Goal: Transaction & Acquisition: Purchase product/service

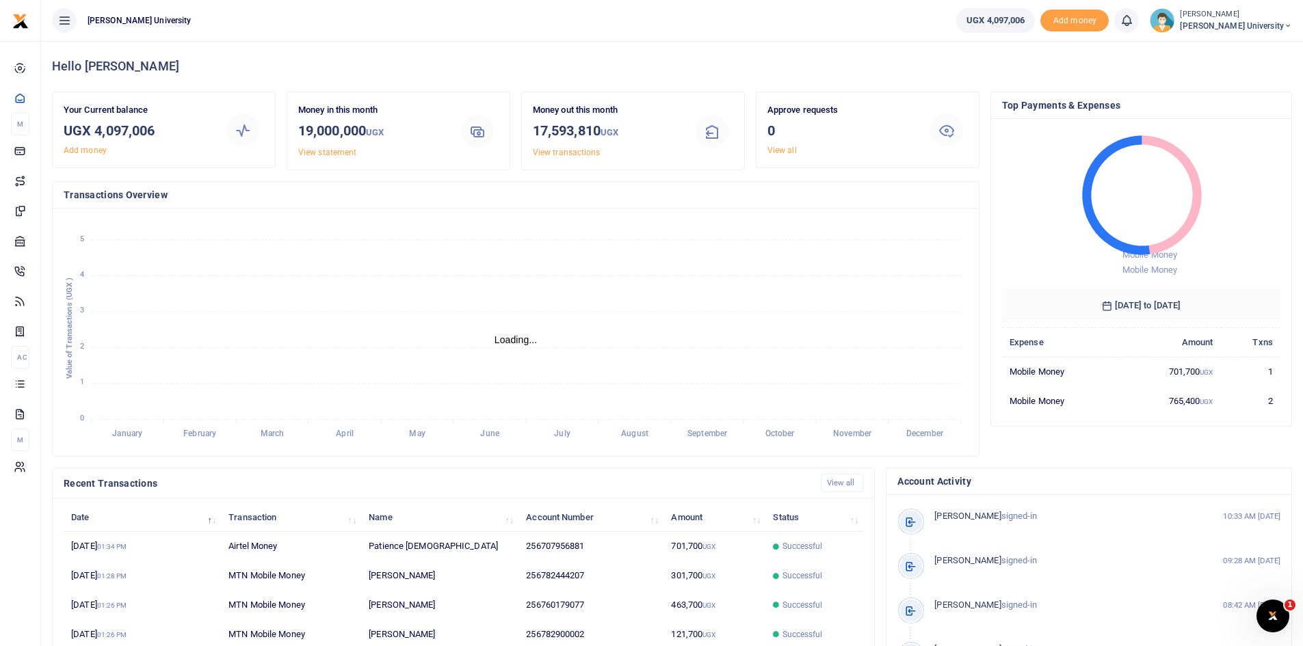
scroll to position [11, 11]
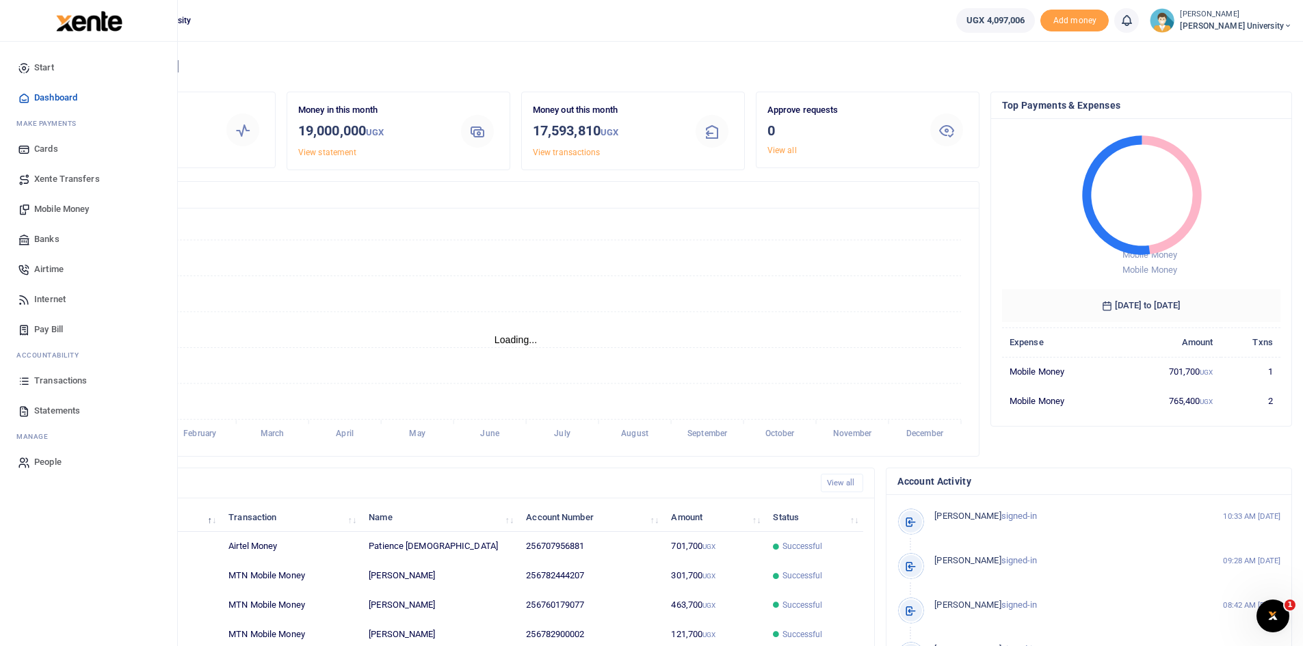
click at [75, 211] on span "Mobile Money" at bounding box center [61, 209] width 55 height 14
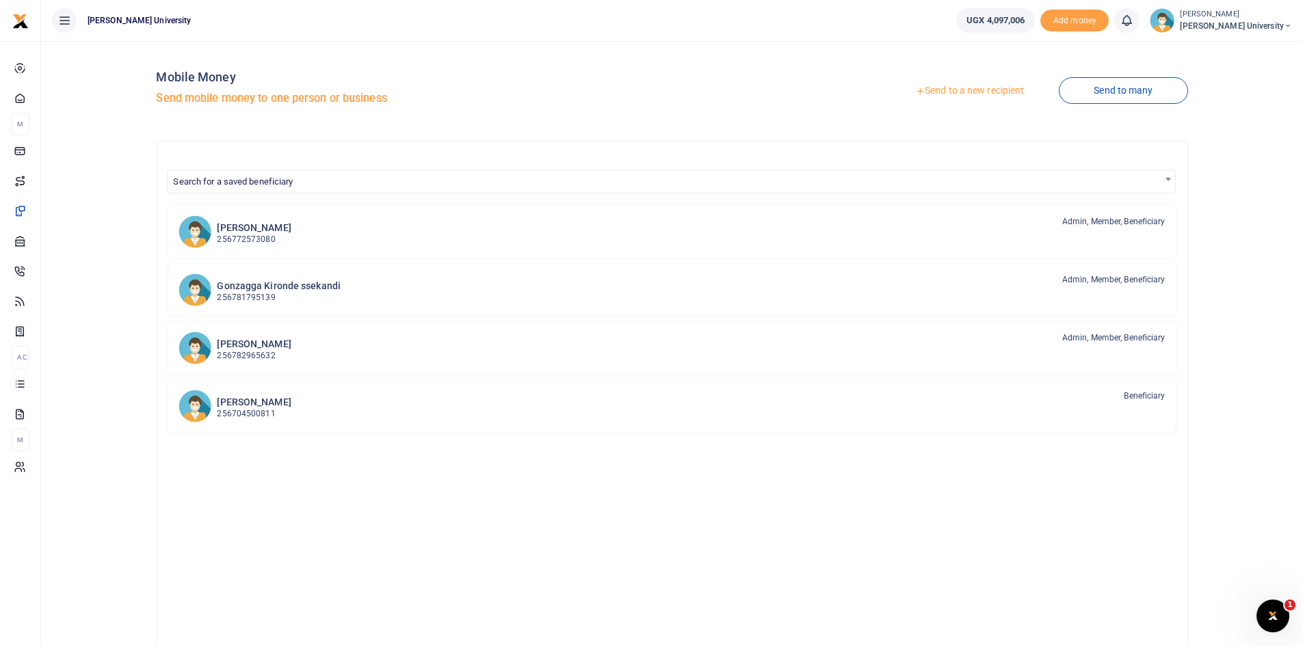
click at [927, 89] on link "Send to a new recipient" at bounding box center [969, 91] width 178 height 25
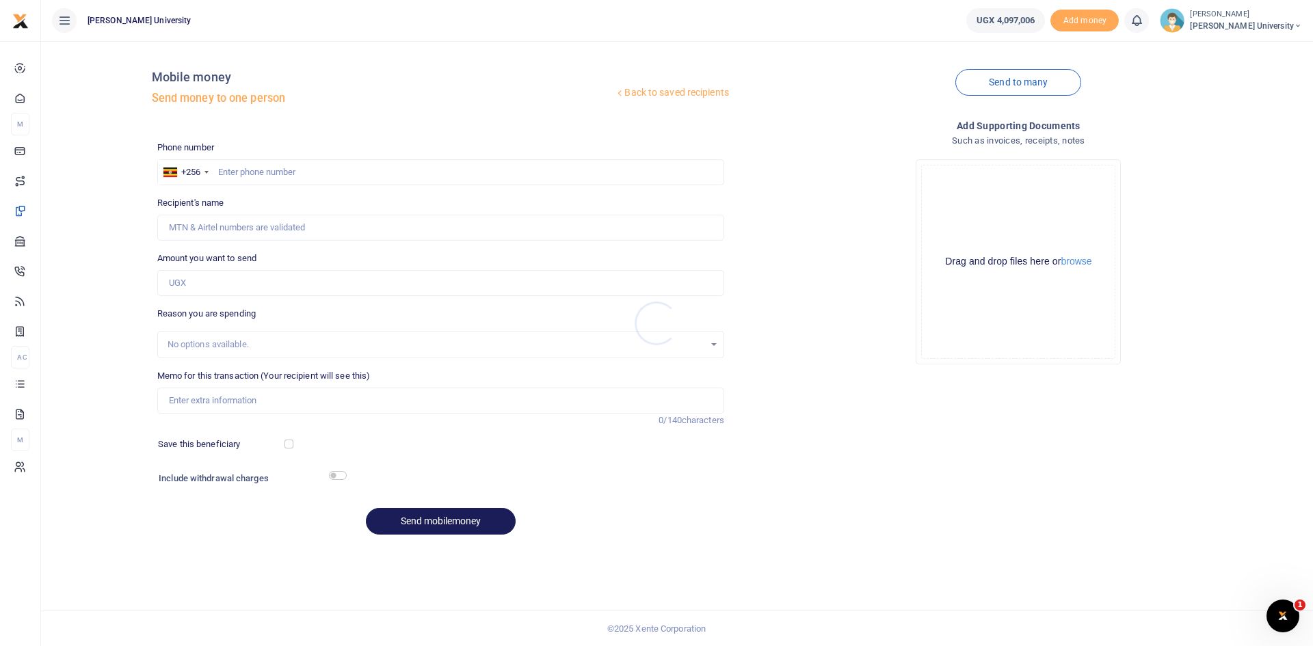
click at [226, 171] on div at bounding box center [656, 323] width 1313 height 646
drag, startPoint x: 228, startPoint y: 171, endPoint x: 219, endPoint y: 176, distance: 10.1
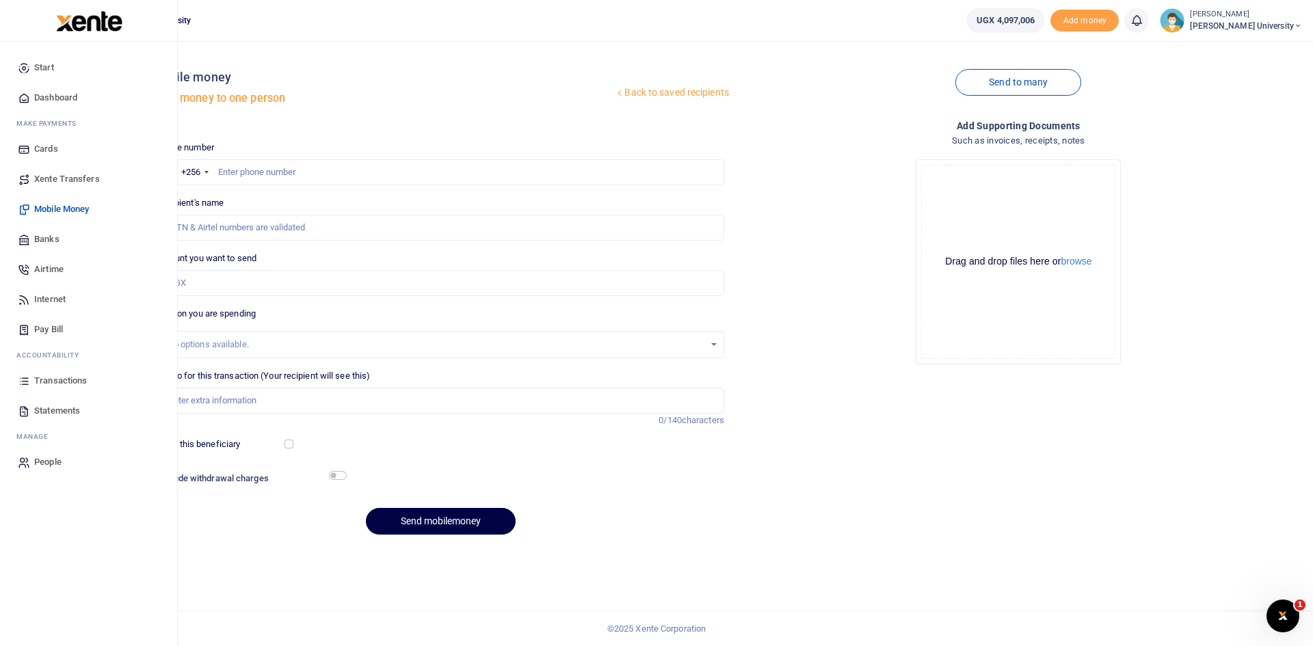
click at [58, 98] on span "Dashboard" at bounding box center [55, 98] width 43 height 14
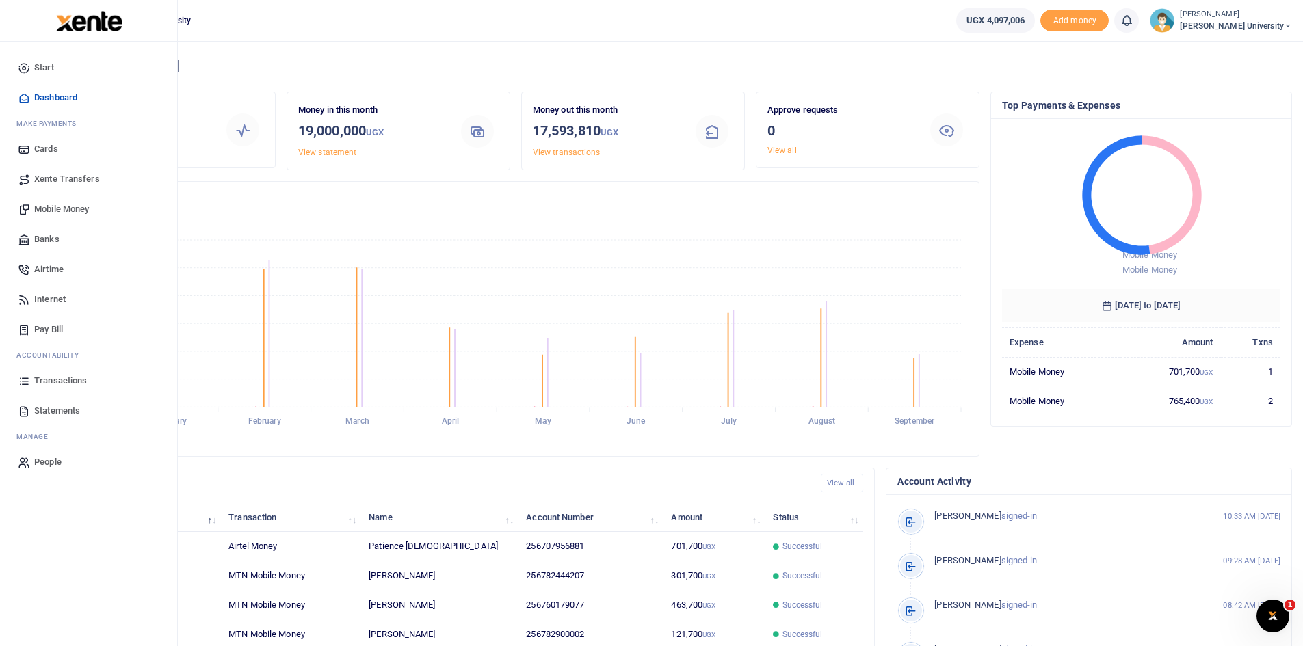
click at [79, 209] on span "Mobile Money" at bounding box center [61, 209] width 55 height 14
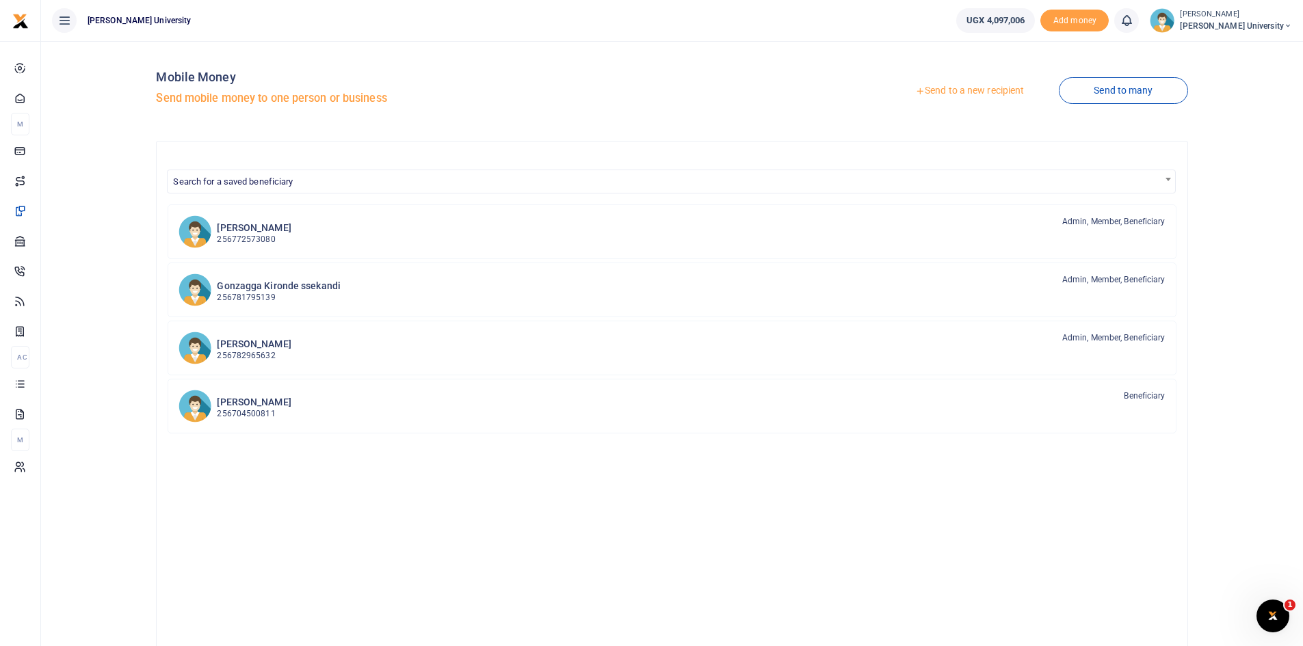
click at [933, 90] on link "Send to a new recipient" at bounding box center [969, 91] width 178 height 25
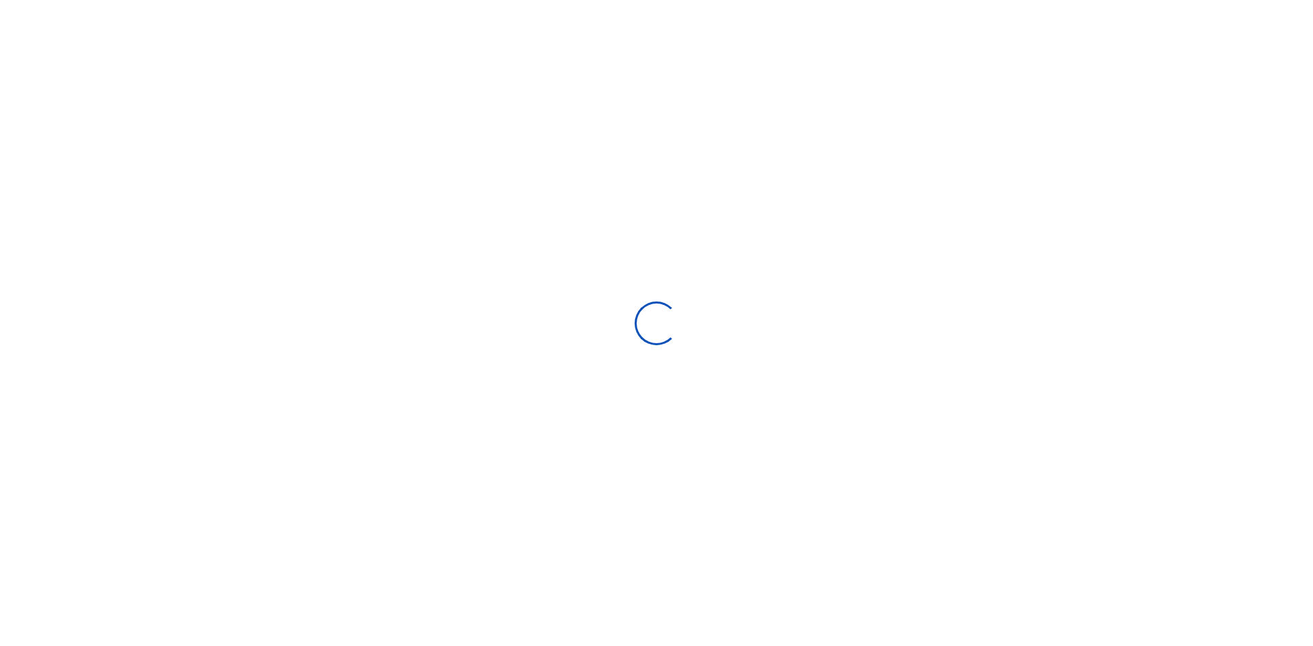
select select "Loading bundles"
select select
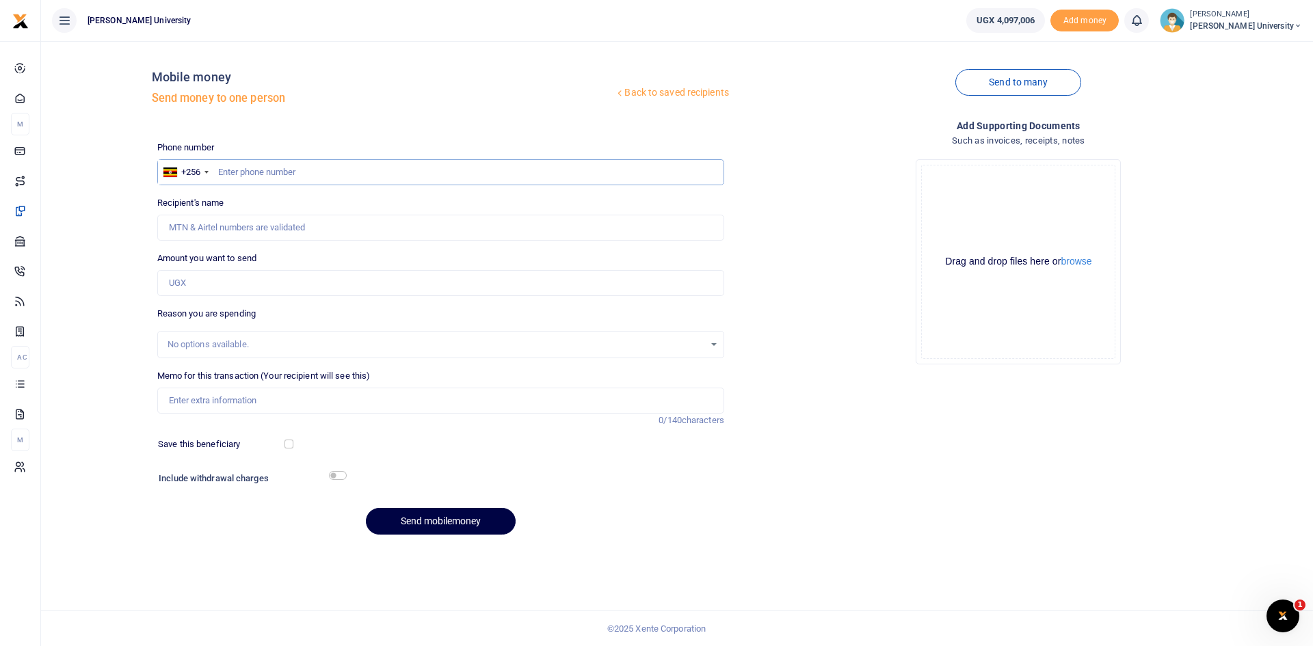
click at [239, 172] on input "text" at bounding box center [440, 172] width 567 height 26
type input "0752238728"
type input "Jacob Mugaya"
drag, startPoint x: 286, startPoint y: 167, endPoint x: 213, endPoint y: 170, distance: 72.5
click at [213, 170] on div "+256 Uganda +256 0752238728" at bounding box center [440, 172] width 567 height 26
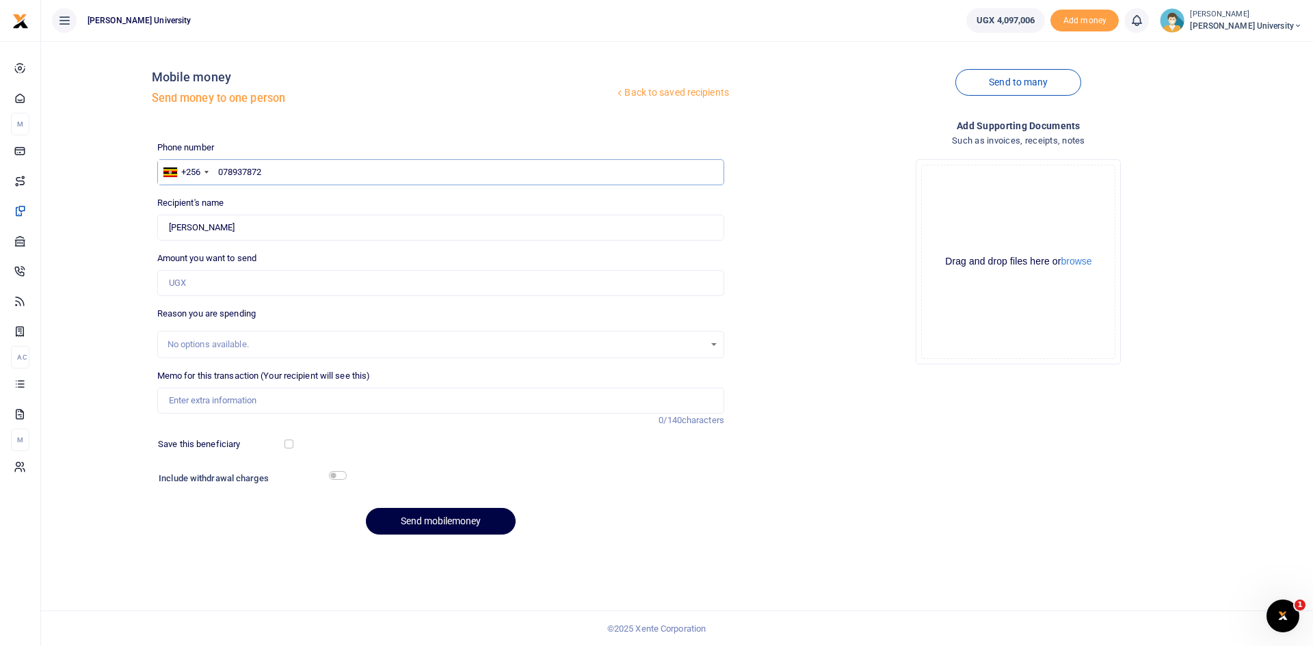
type input "0789378726"
type input "Julius Muhodi"
type input "0789378726"
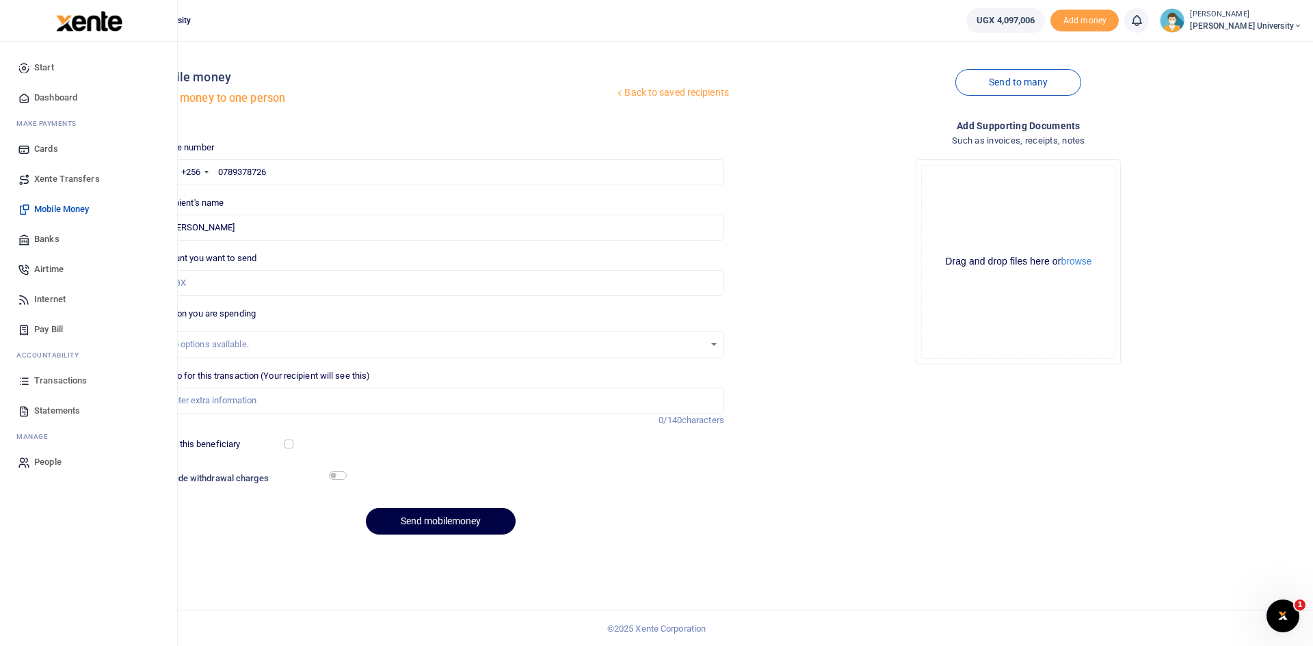
click at [47, 96] on span "Dashboard" at bounding box center [55, 98] width 43 height 14
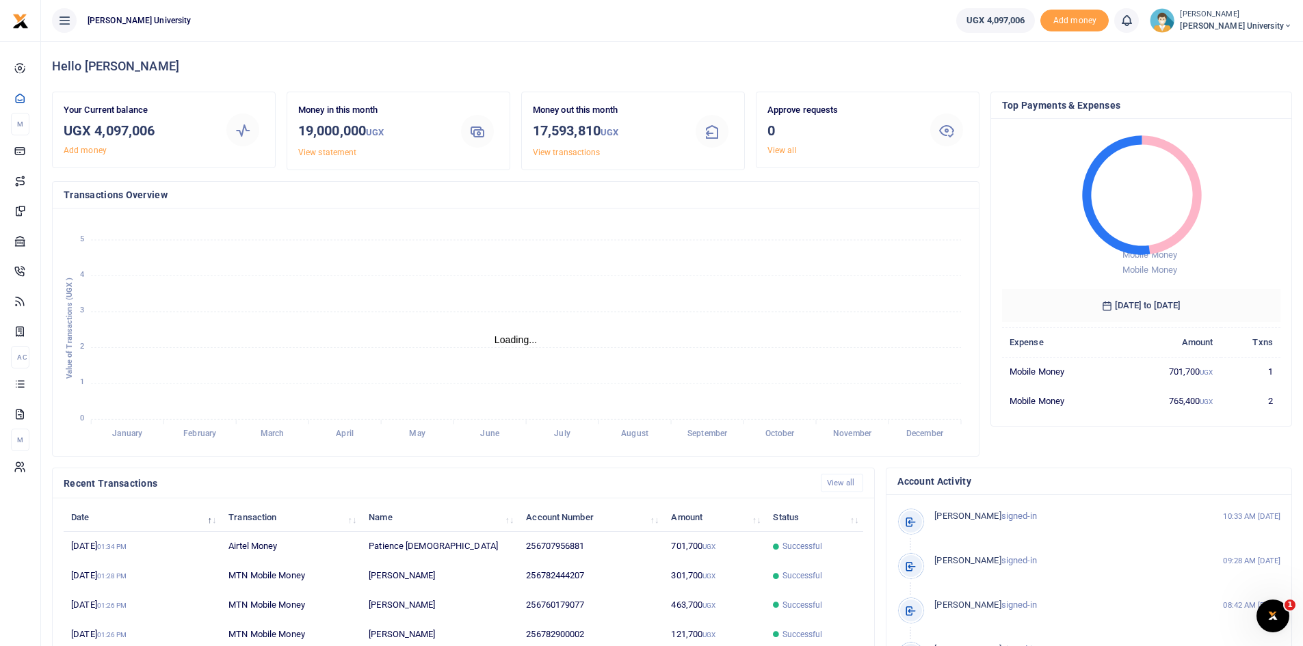
scroll to position [11, 11]
click at [843, 486] on link "View all" at bounding box center [842, 483] width 43 height 18
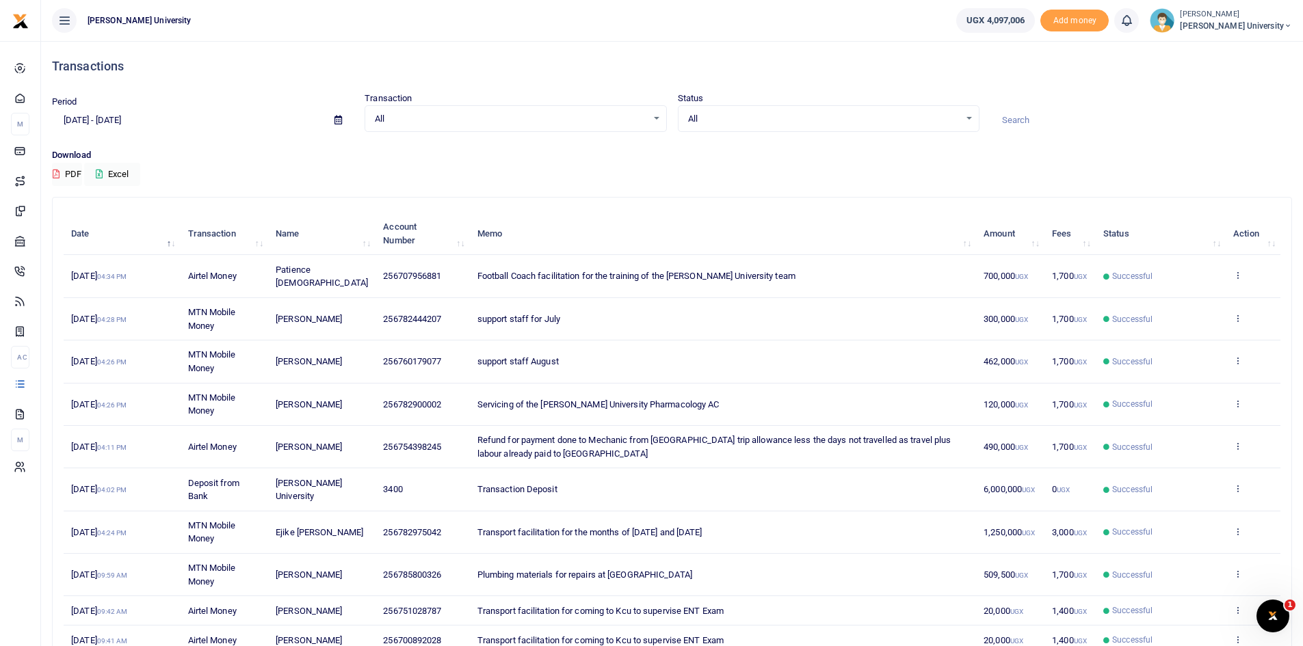
click at [1020, 120] on input at bounding box center [1141, 120] width 302 height 23
click at [908, 118] on span "All" at bounding box center [823, 119] width 271 height 14
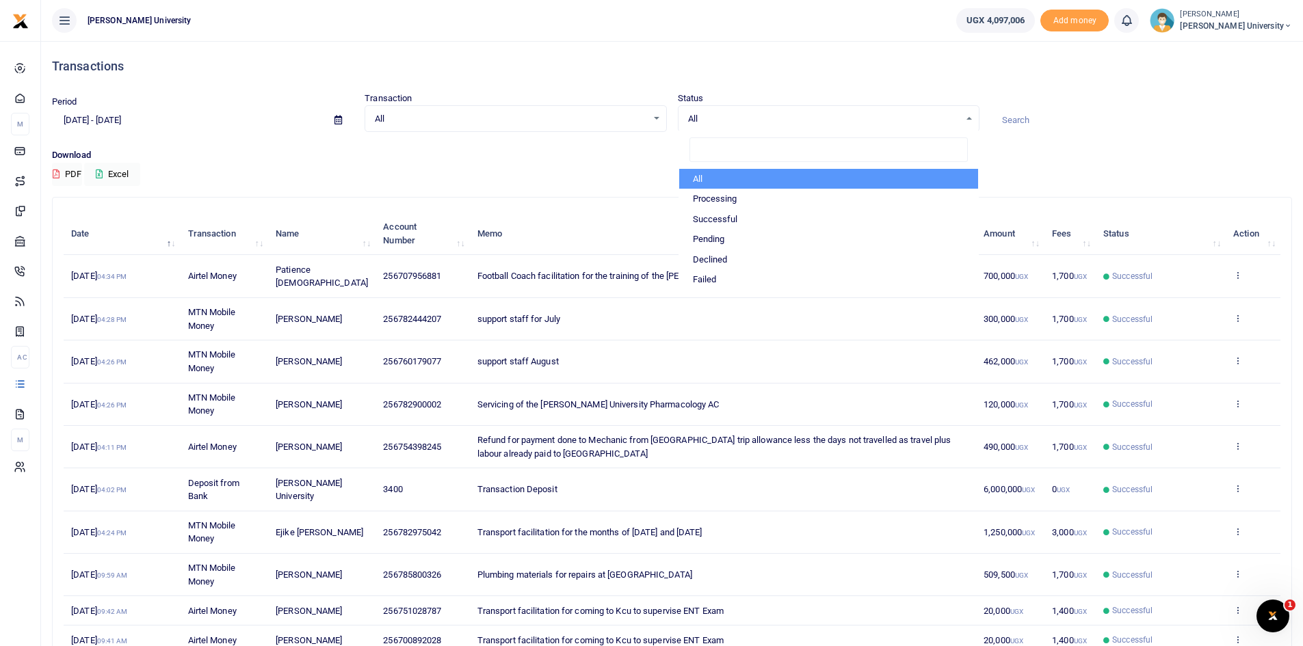
click at [908, 118] on span "All" at bounding box center [823, 119] width 271 height 14
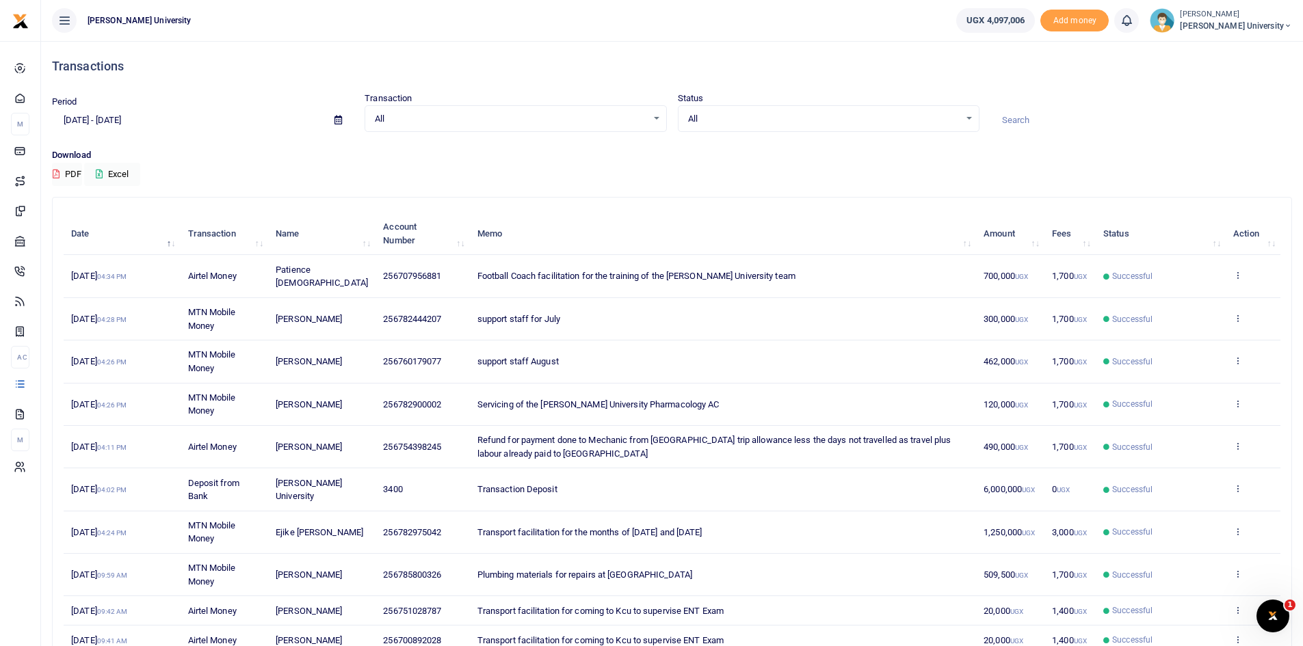
click at [1019, 124] on input at bounding box center [1141, 120] width 302 height 23
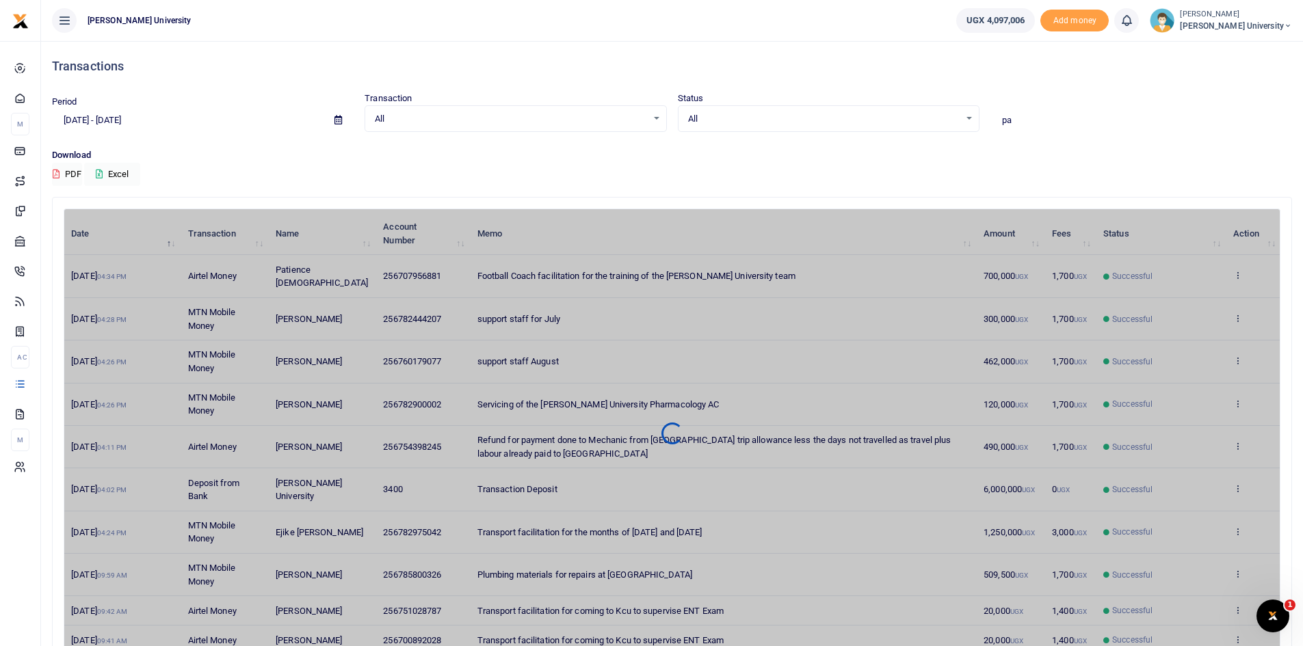
type input "p"
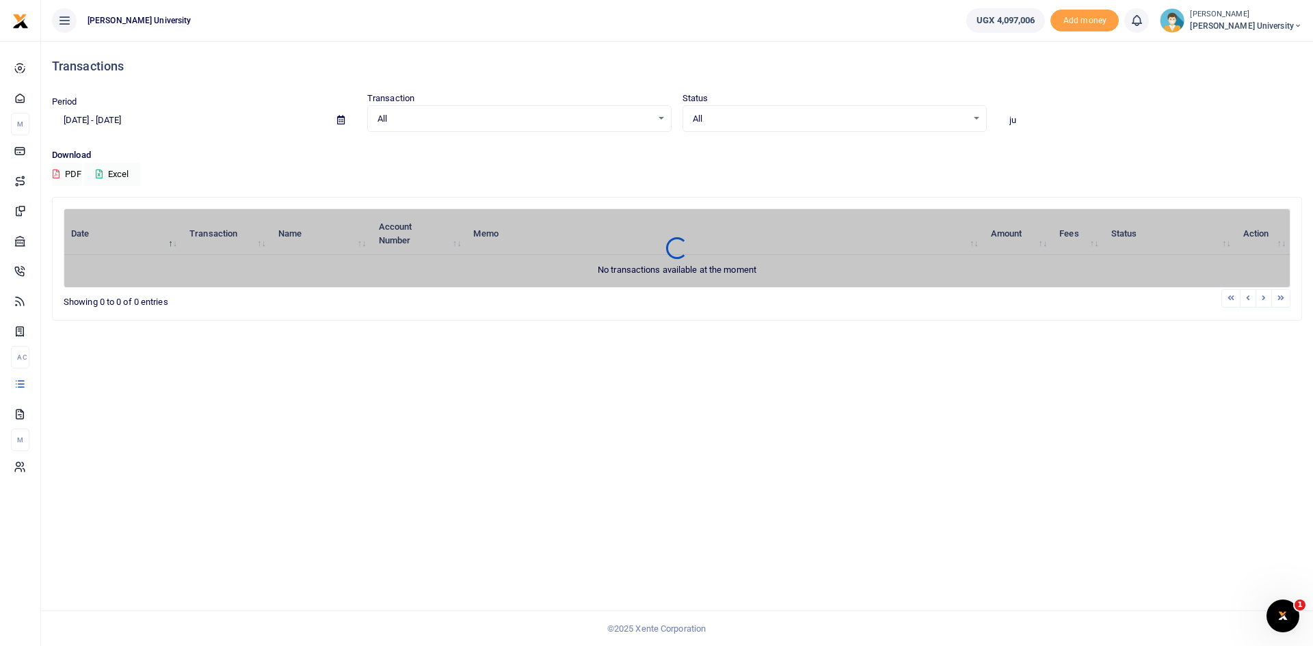
type input "j"
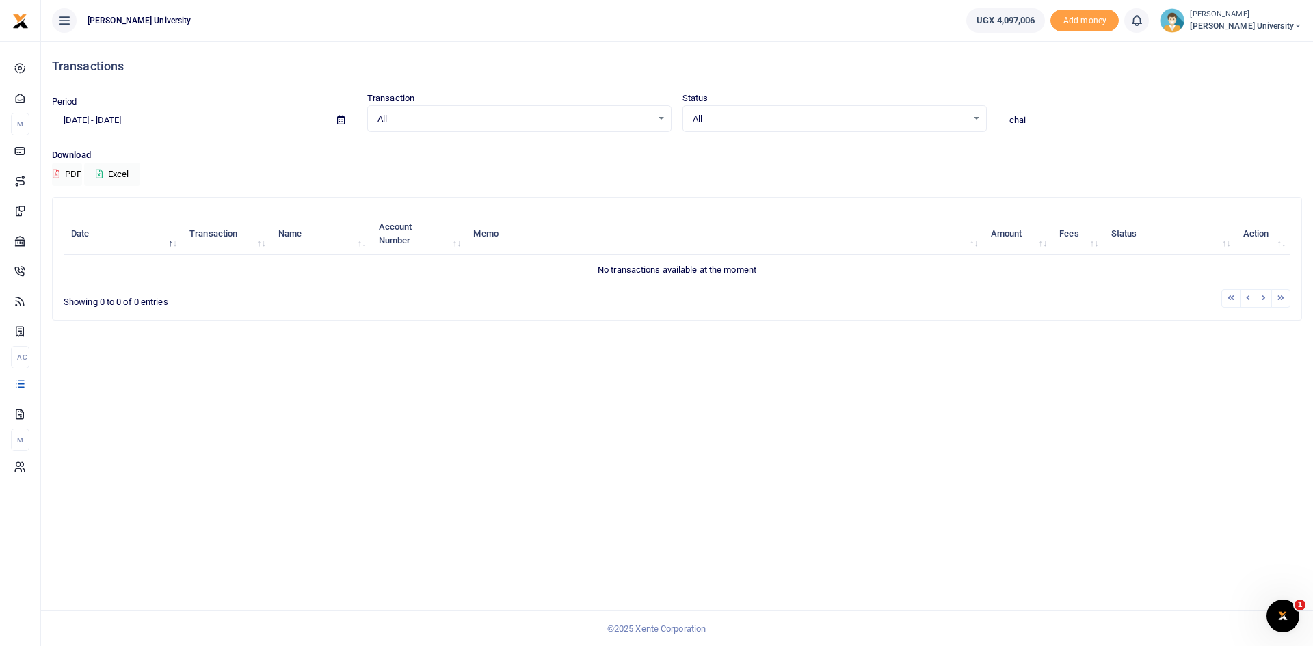
type input "chair"
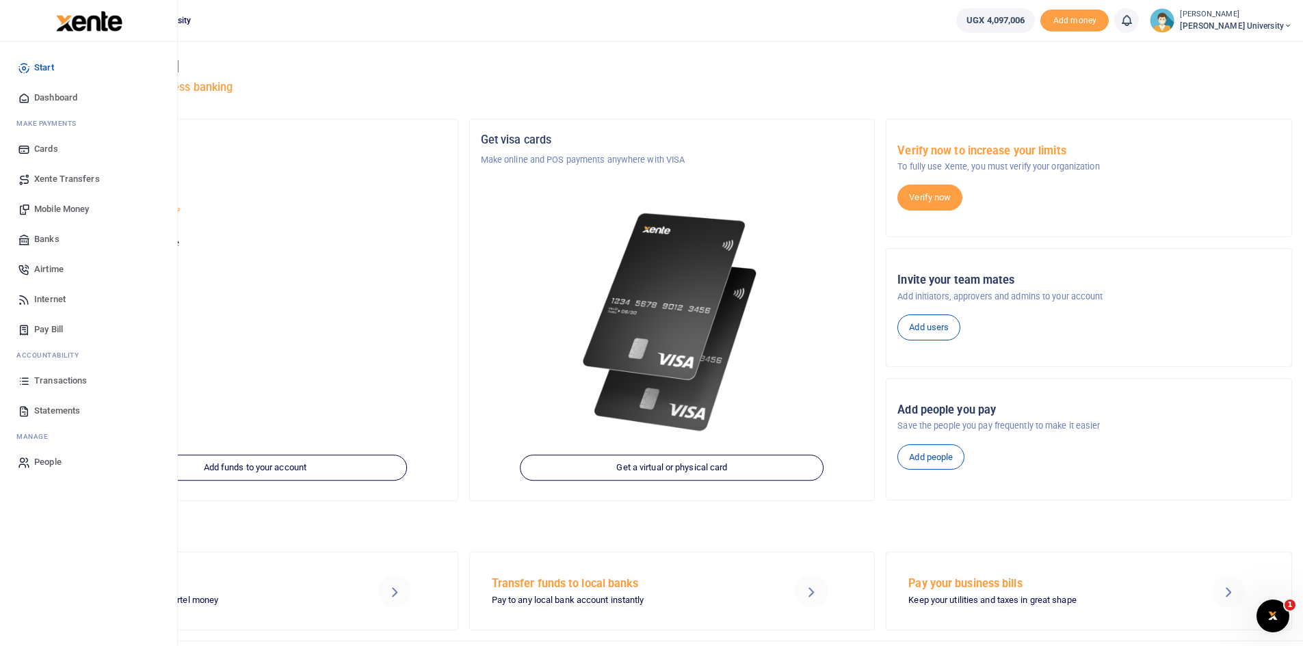
click at [63, 98] on span "Dashboard" at bounding box center [55, 98] width 43 height 14
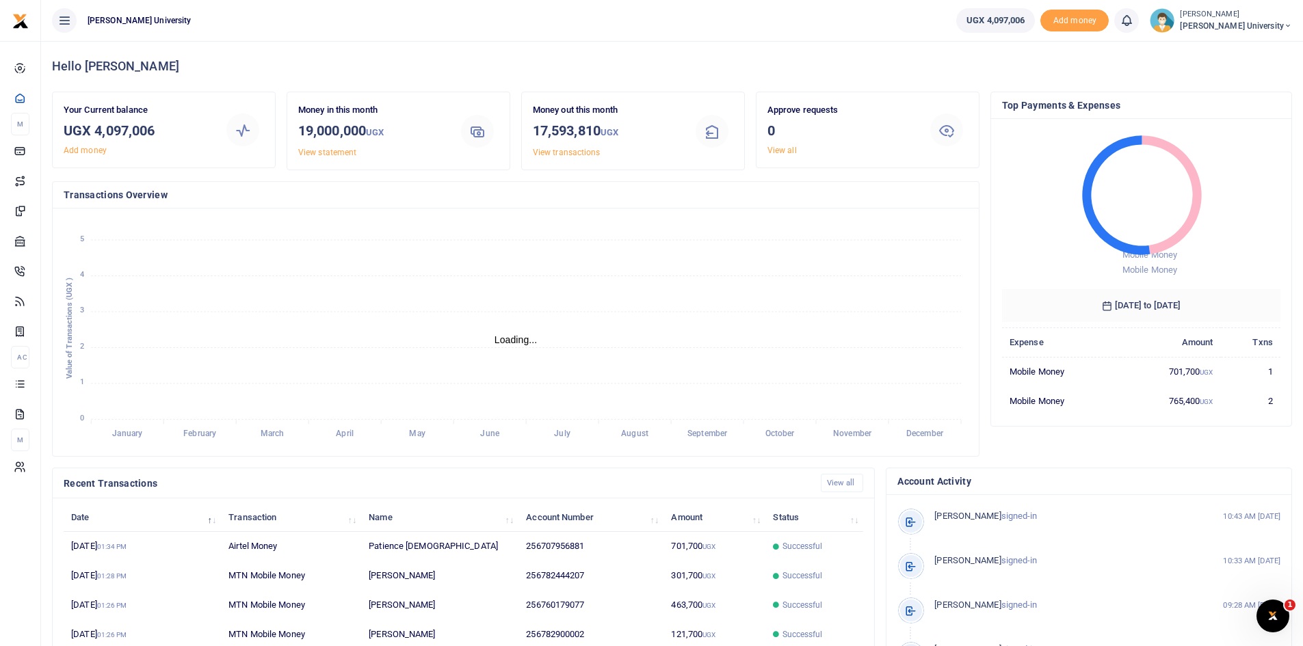
scroll to position [68, 0]
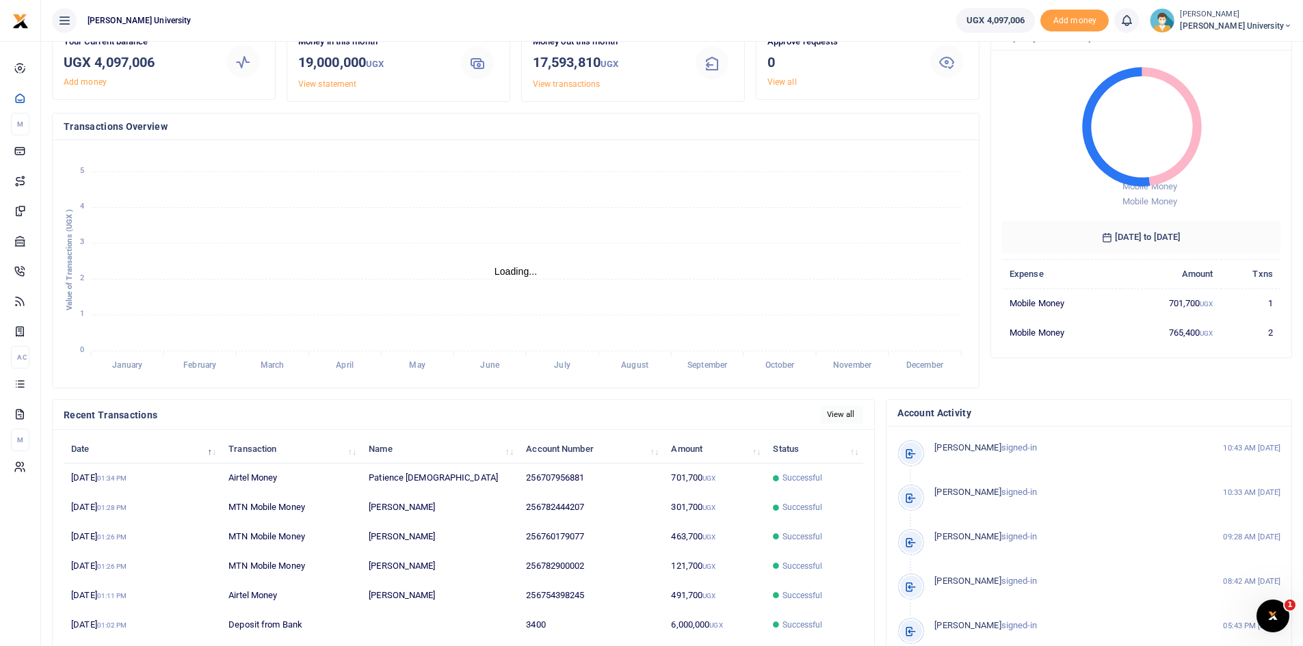
click at [846, 416] on link "View all" at bounding box center [842, 415] width 43 height 18
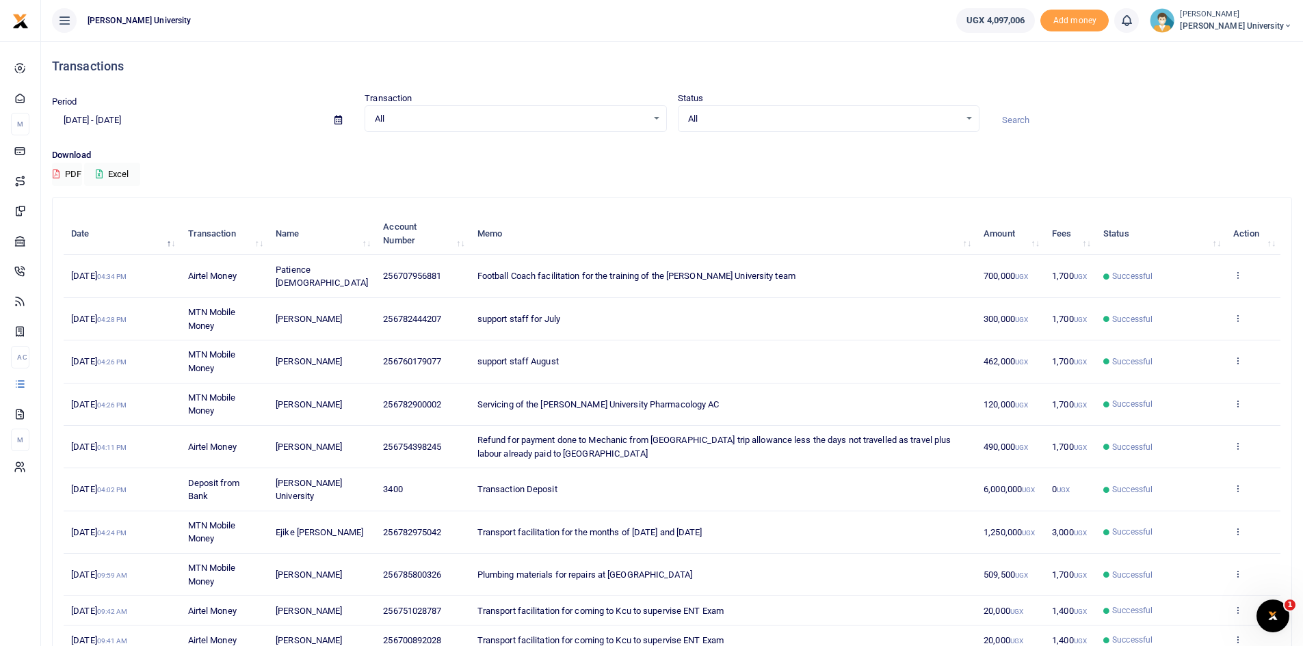
click at [1024, 119] on input at bounding box center [1141, 120] width 302 height 23
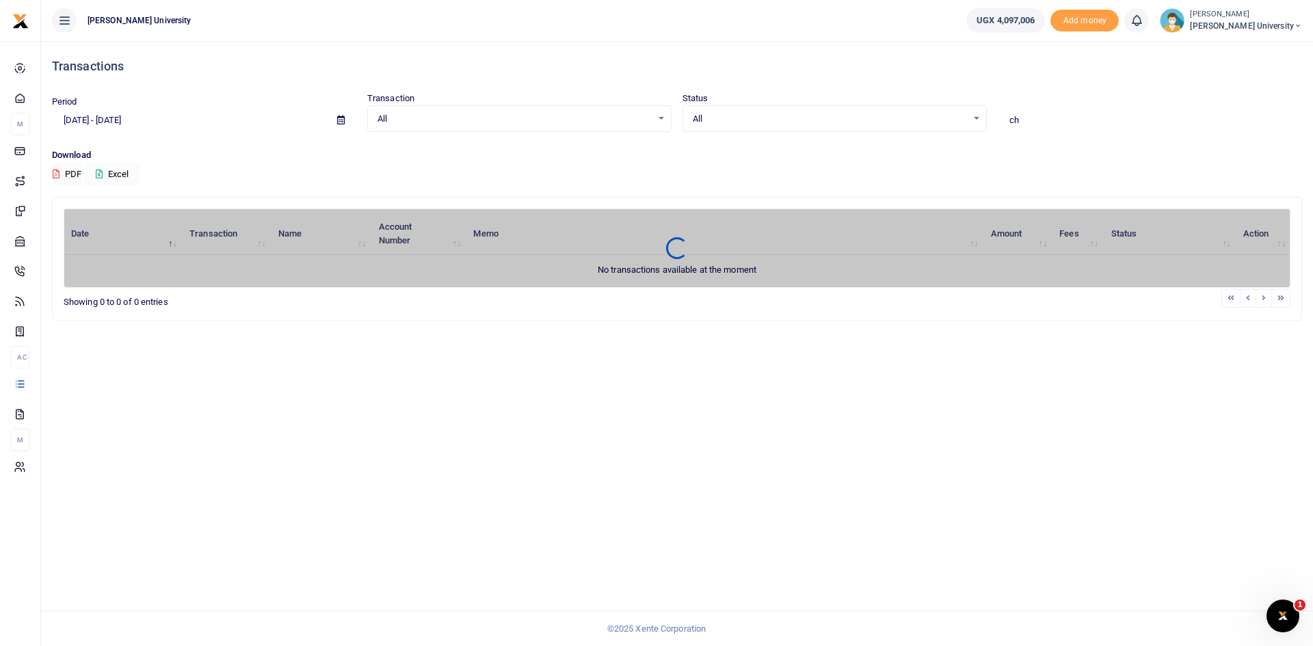
type input "c"
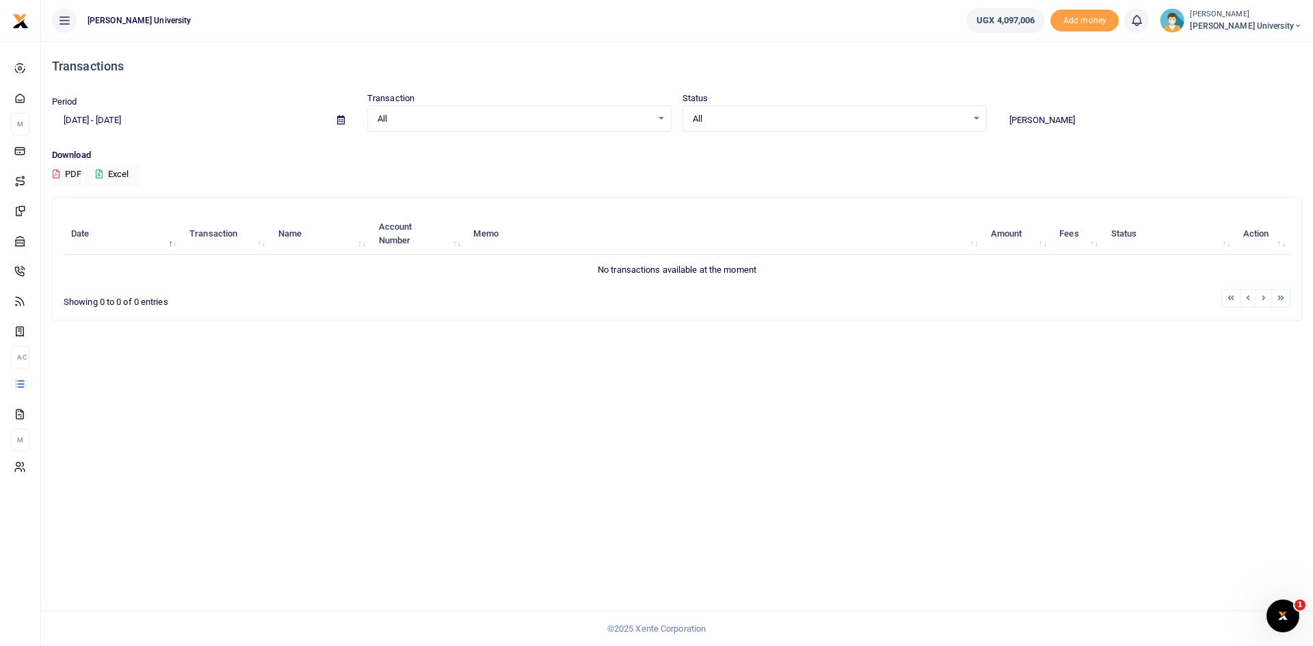
click at [1049, 119] on input "[PERSON_NAME]" at bounding box center [1150, 120] width 304 height 23
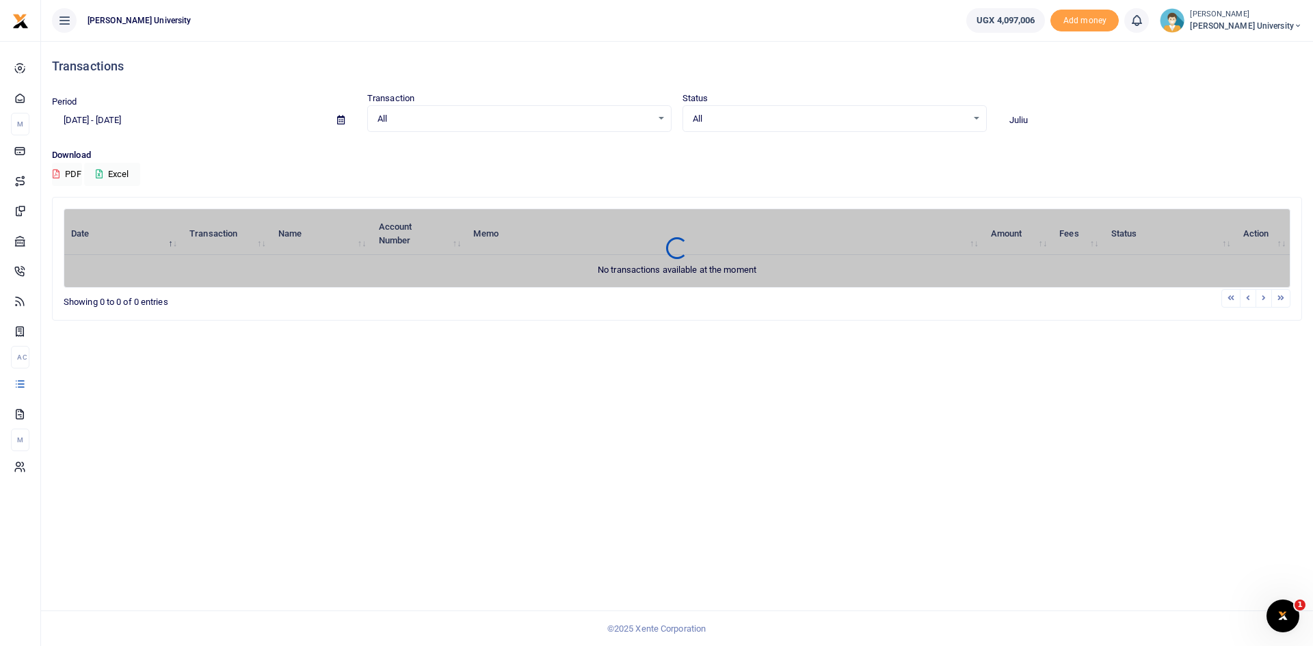
type input "[PERSON_NAME]"
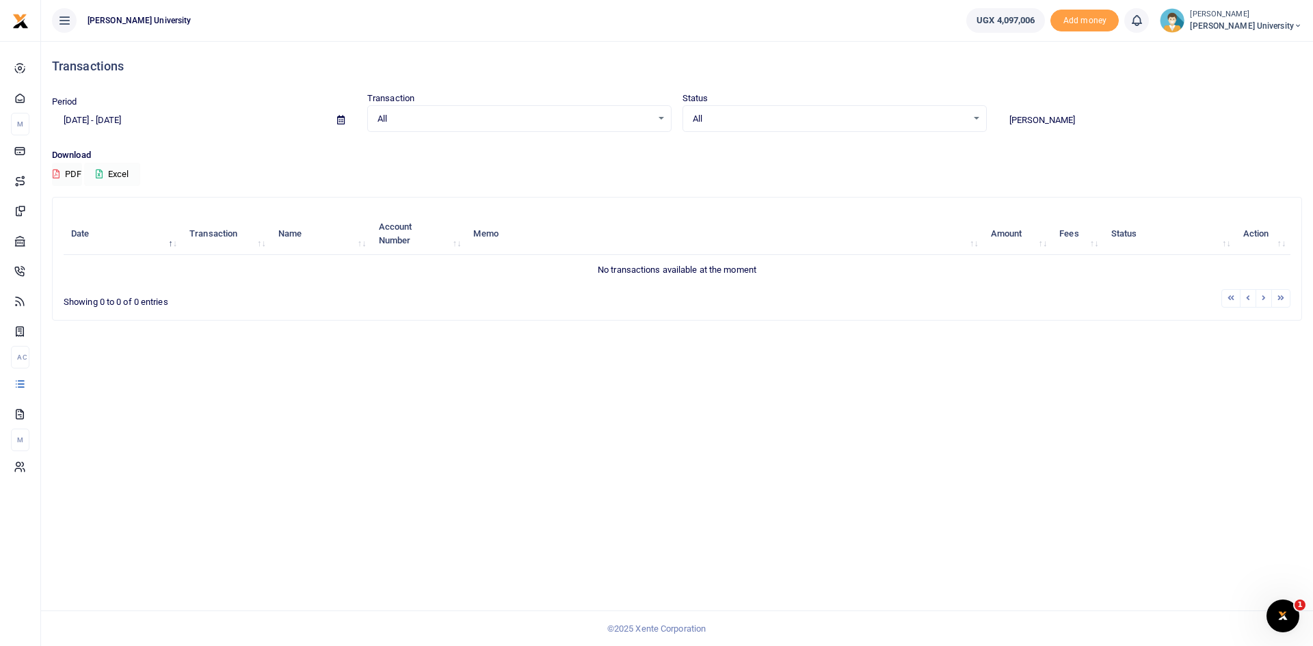
click at [122, 174] on button "Excel" at bounding box center [112, 174] width 56 height 23
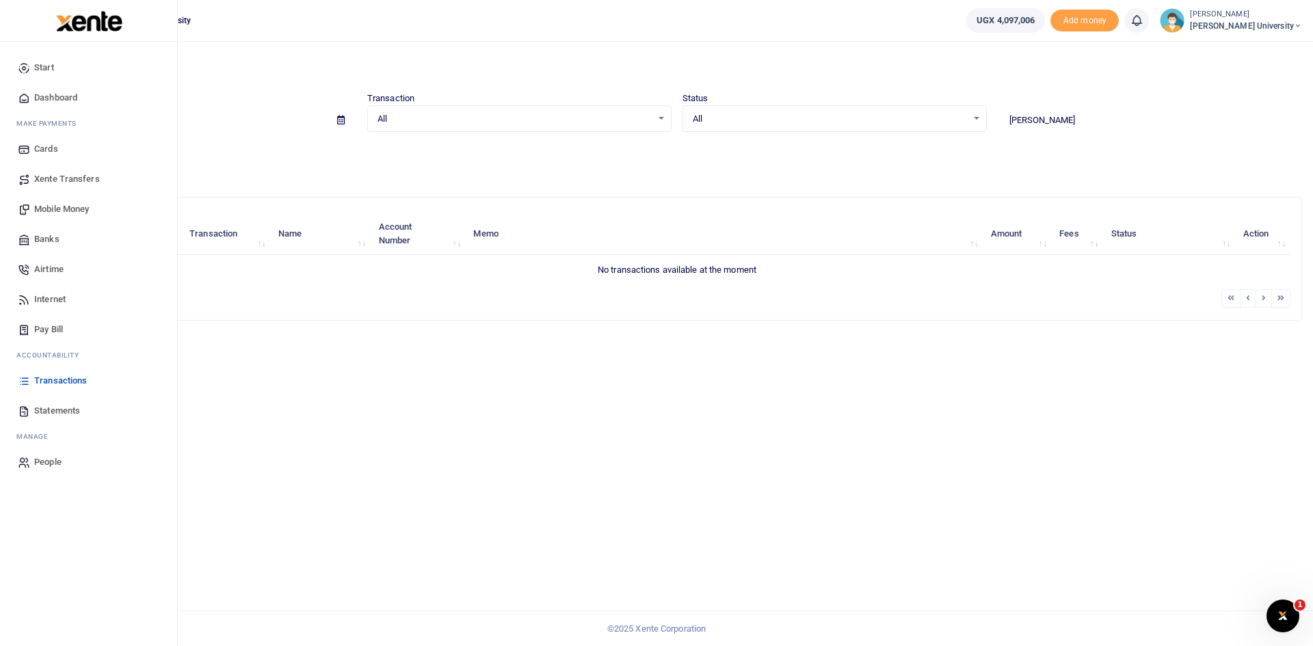
click at [52, 209] on span "Mobile Money" at bounding box center [61, 209] width 55 height 14
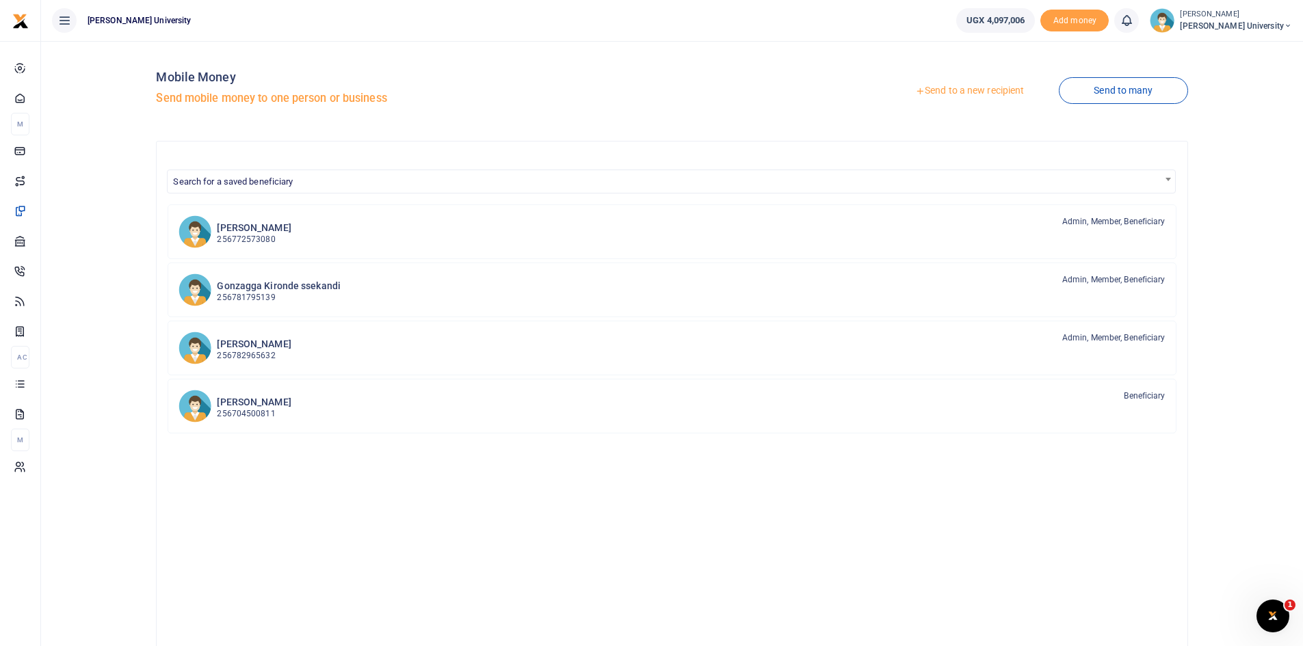
click at [935, 92] on link "Send to a new recipient" at bounding box center [969, 91] width 178 height 25
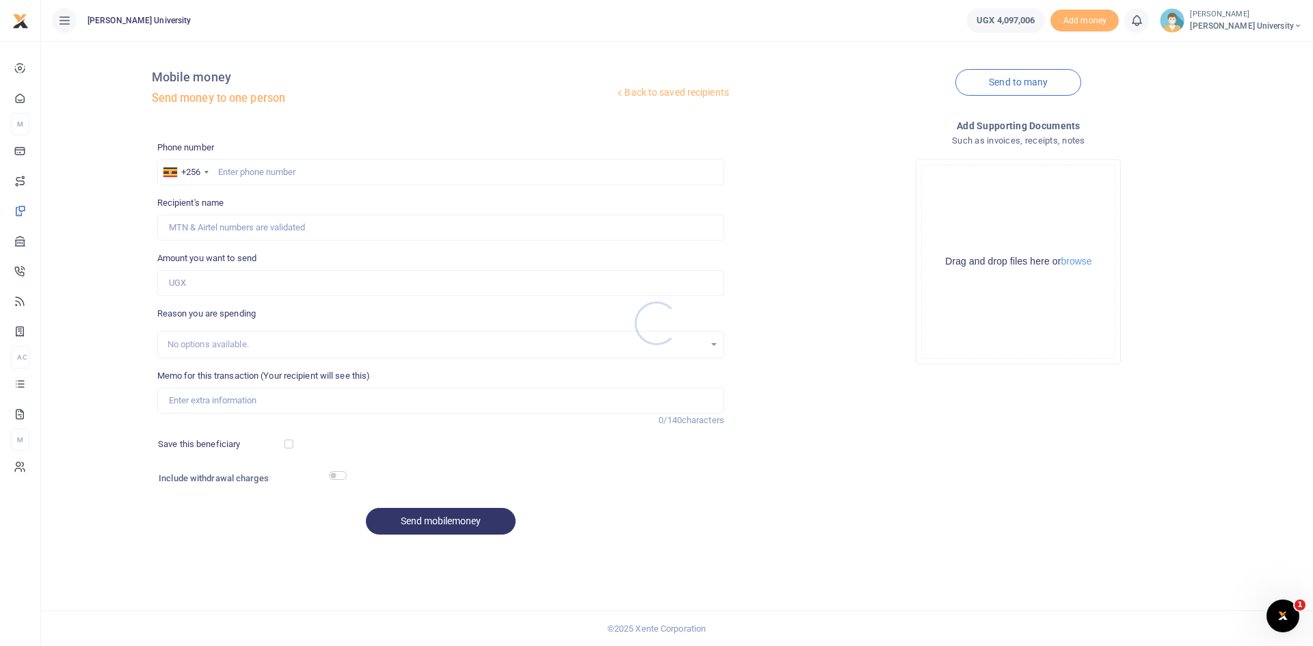
click at [246, 178] on div at bounding box center [656, 323] width 1313 height 646
click at [237, 173] on input "text" at bounding box center [440, 172] width 567 height 26
type input "0789378726"
type input "[PERSON_NAME]"
type input "0789378726"
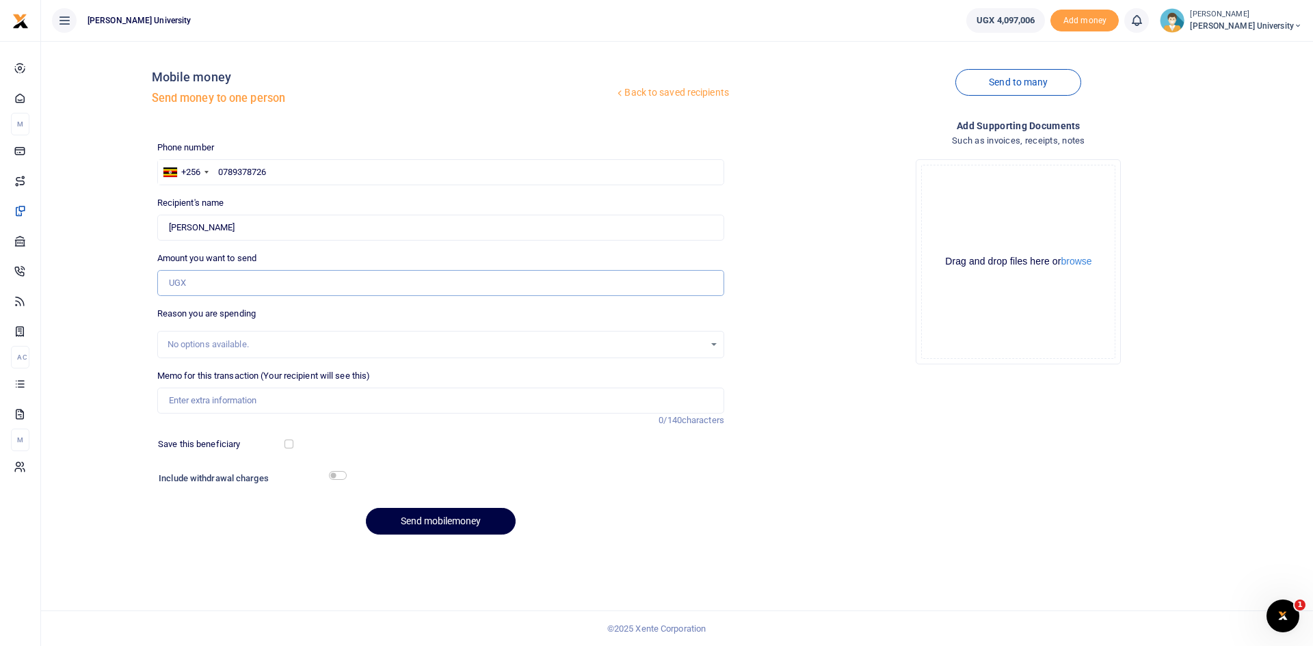
click at [194, 287] on input "Amount you want to send" at bounding box center [440, 283] width 567 height 26
type input "2,200,000"
click at [199, 401] on input "Memo for this transaction (Your recipient will see this)" at bounding box center [440, 401] width 567 height 26
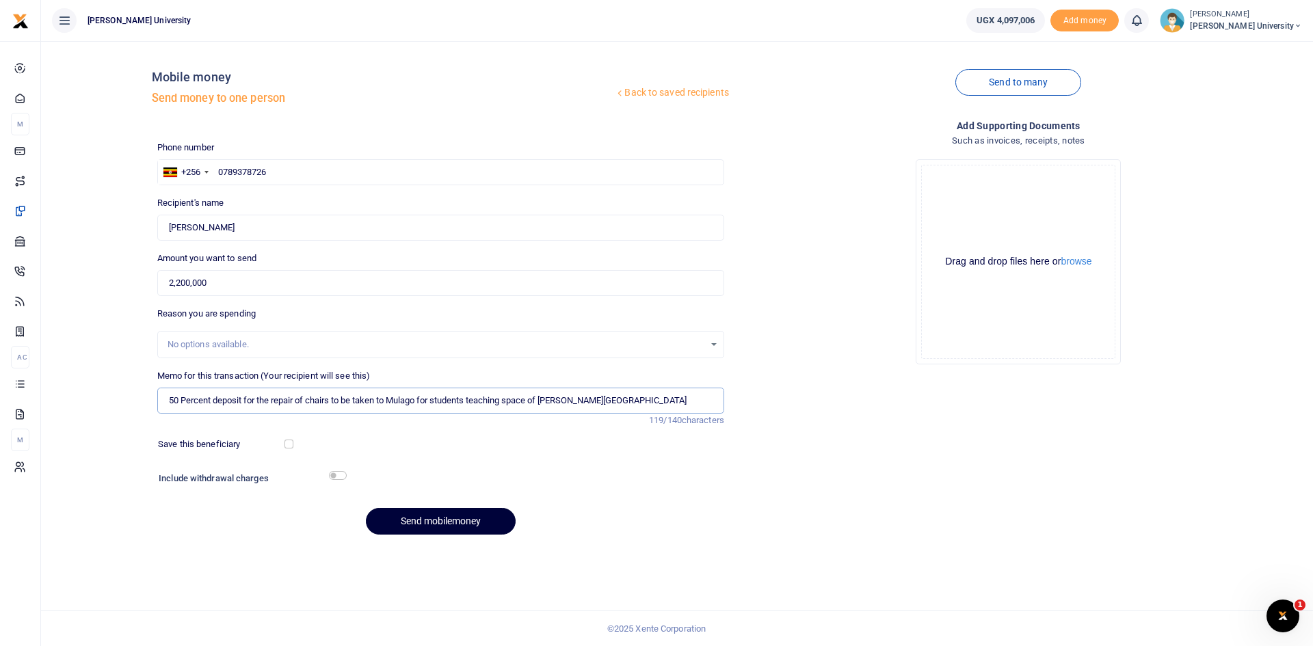
type input "50 Percent deposit for the repair of chairs to be taken to Mulago for students …"
click at [416, 529] on button "Send mobilemoney" at bounding box center [441, 521] width 150 height 27
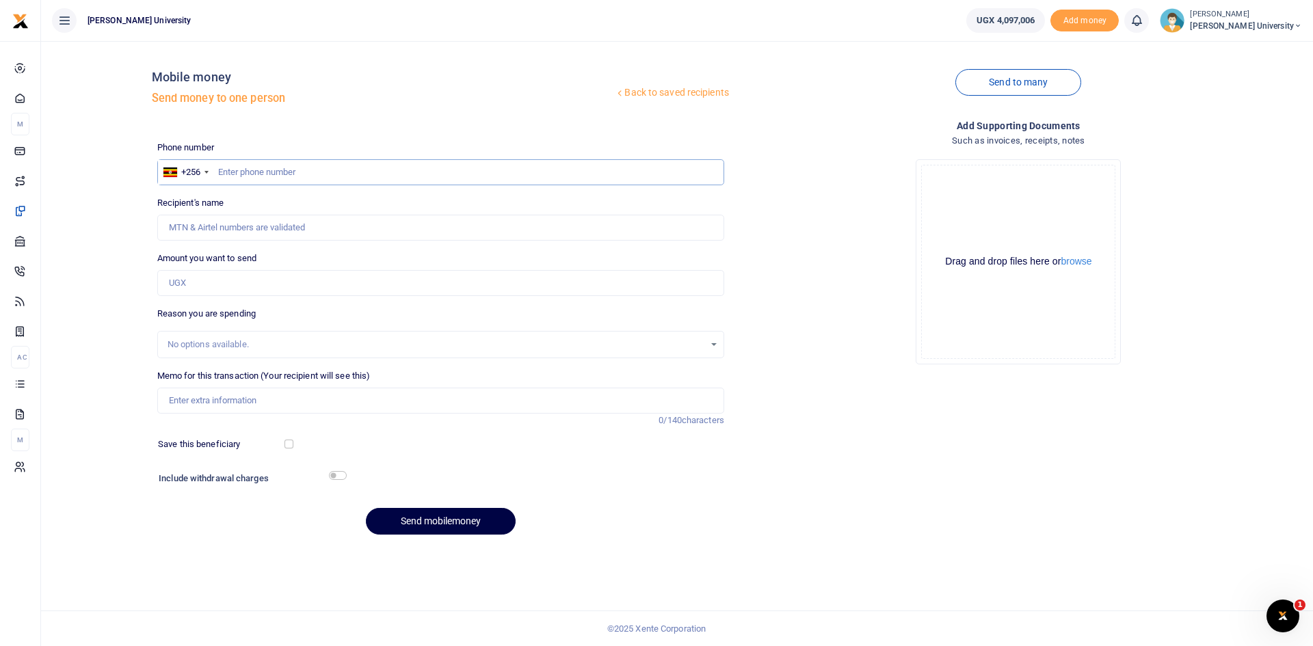
click at [226, 175] on input "text" at bounding box center [440, 172] width 567 height 26
type input "0772424995"
type input "[PERSON_NAME] Ampaire"
type input "0772424995"
click at [185, 271] on input "Amount you want to send" at bounding box center [440, 283] width 567 height 26
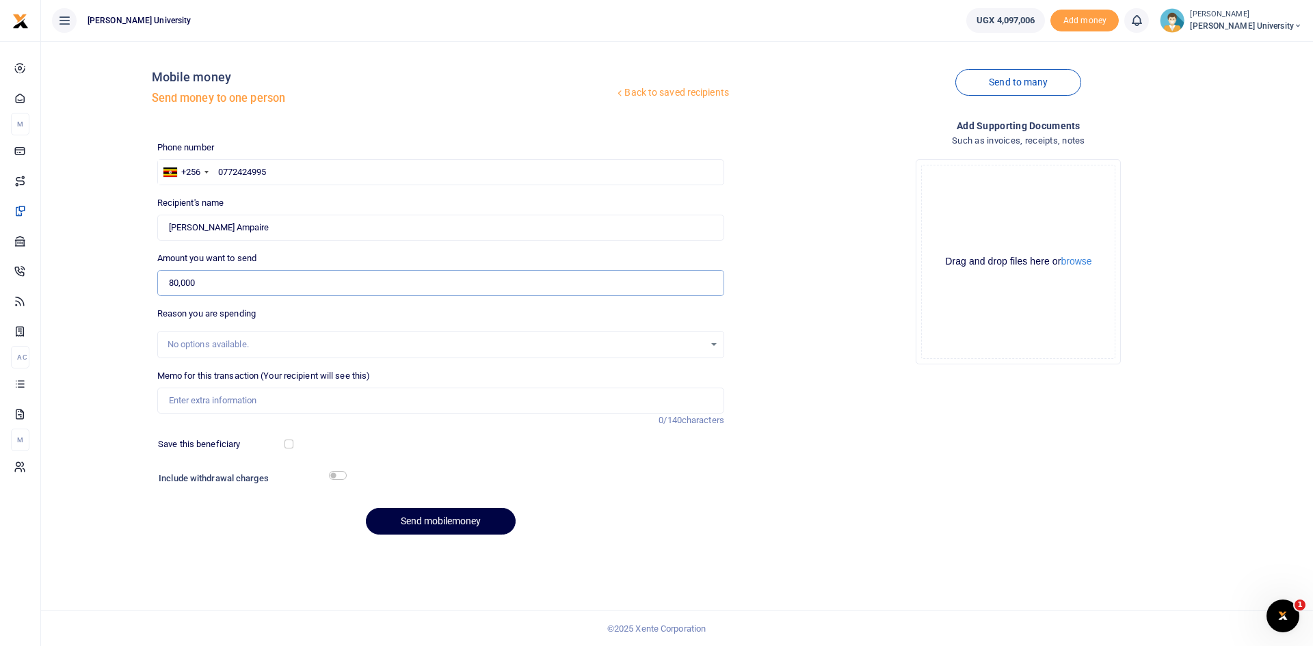
type input "80,000"
click at [202, 401] on input "Memo for this transaction (Your recipient will see this)" at bounding box center [440, 401] width 567 height 26
click at [347, 402] on input "Printing of examinations for the KCU Opthalmology examinations" at bounding box center [440, 401] width 567 height 26
click at [452, 403] on input "Printing of examinations for the KCU Ophthalmology examinations" at bounding box center [440, 401] width 567 height 26
type input "Printing of examinations for the KCU Ophthalmology examinations due on 13092025"
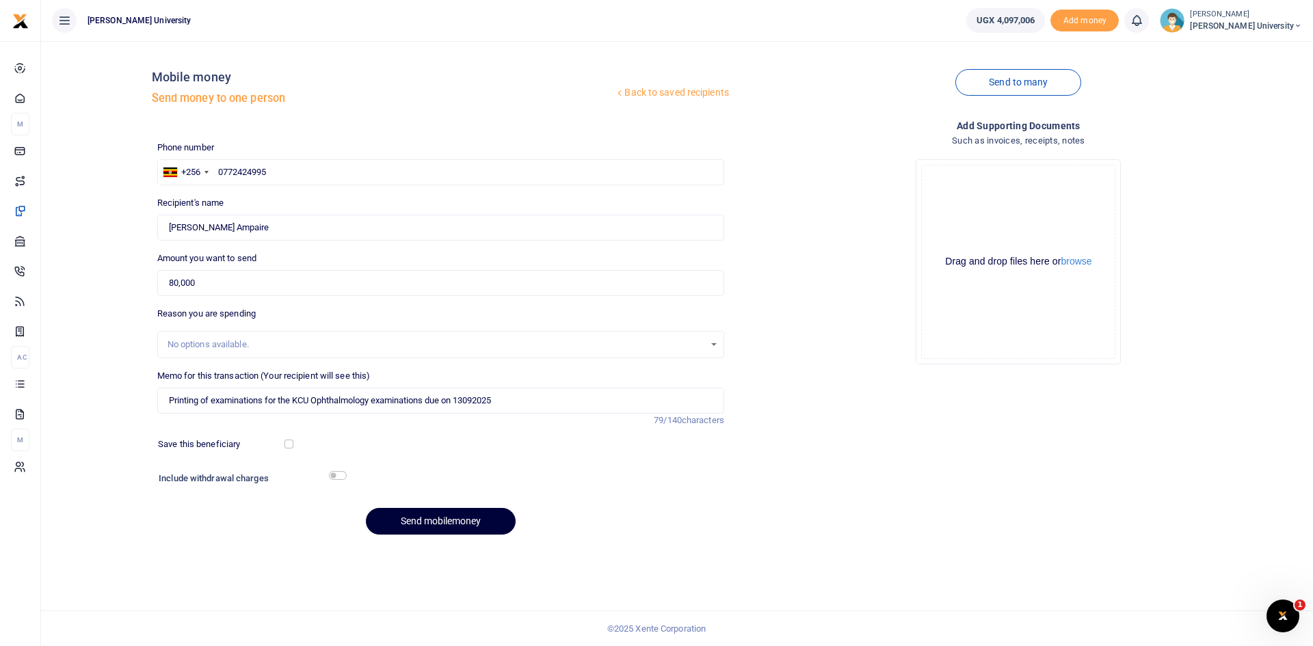
click at [460, 526] on button "Send mobilemoney" at bounding box center [441, 521] width 150 height 27
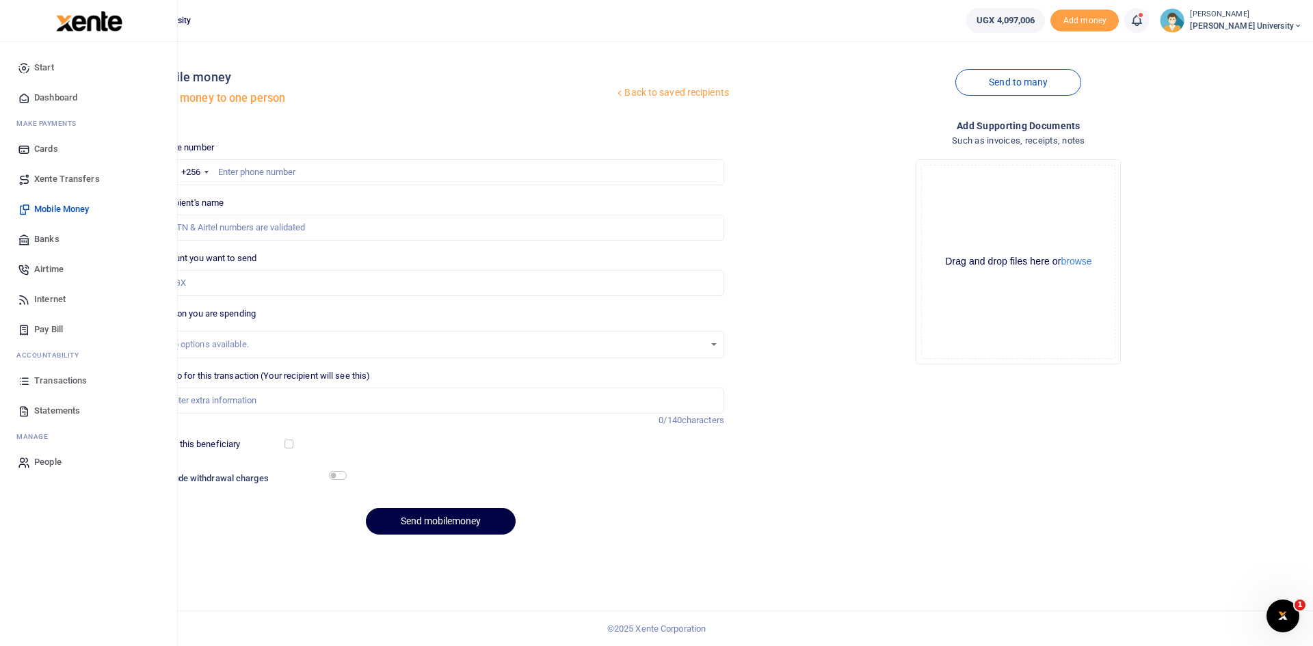
click at [57, 98] on span "Dashboard" at bounding box center [55, 98] width 43 height 14
